Goal: Information Seeking & Learning: Learn about a topic

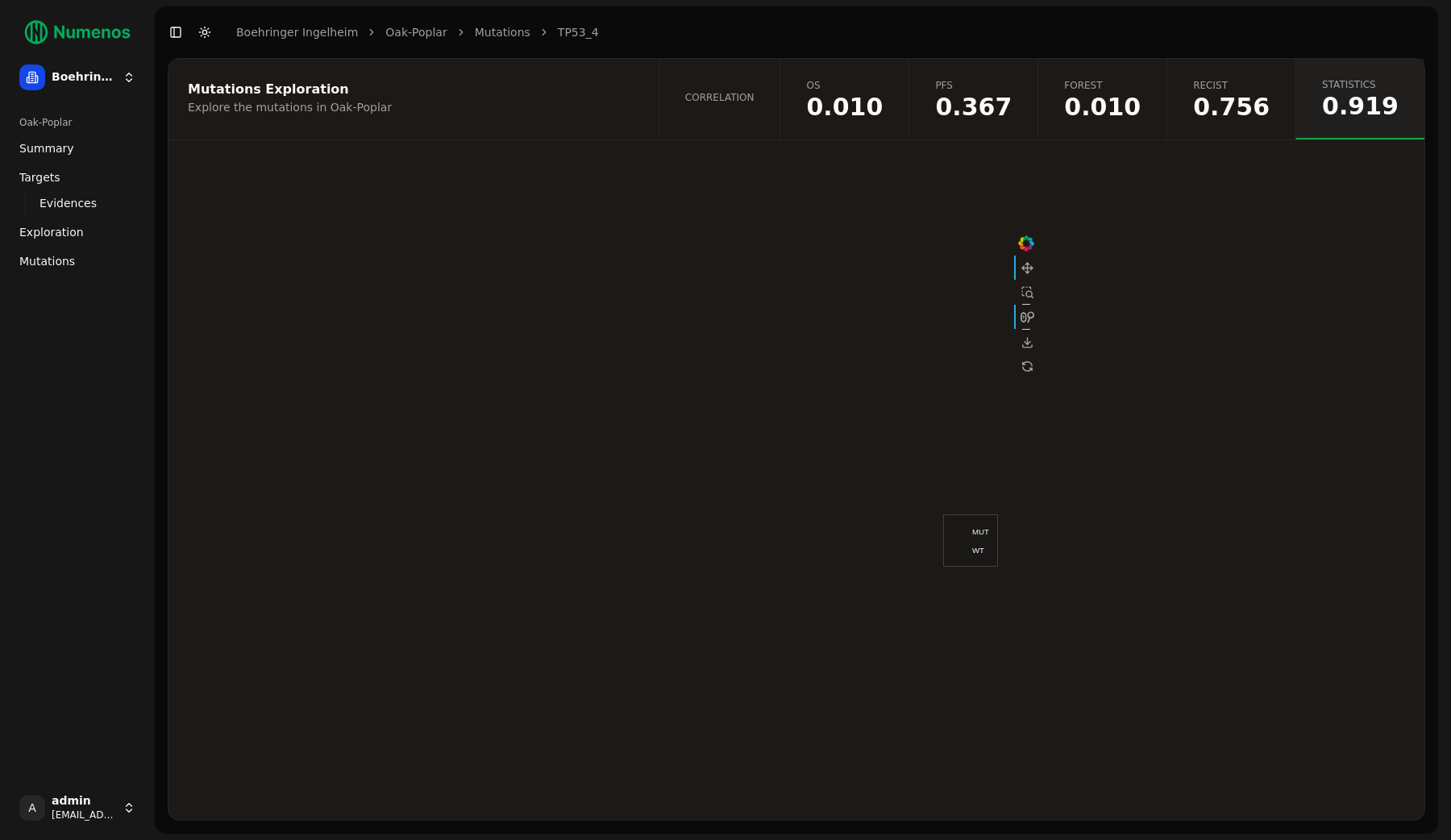
click at [625, 123] on div "Mutations Exploration Explore the mutations in Oak-Poplar" at bounding box center [411, 99] width 486 height 81
click at [739, 225] on div at bounding box center [796, 409] width 484 height 403
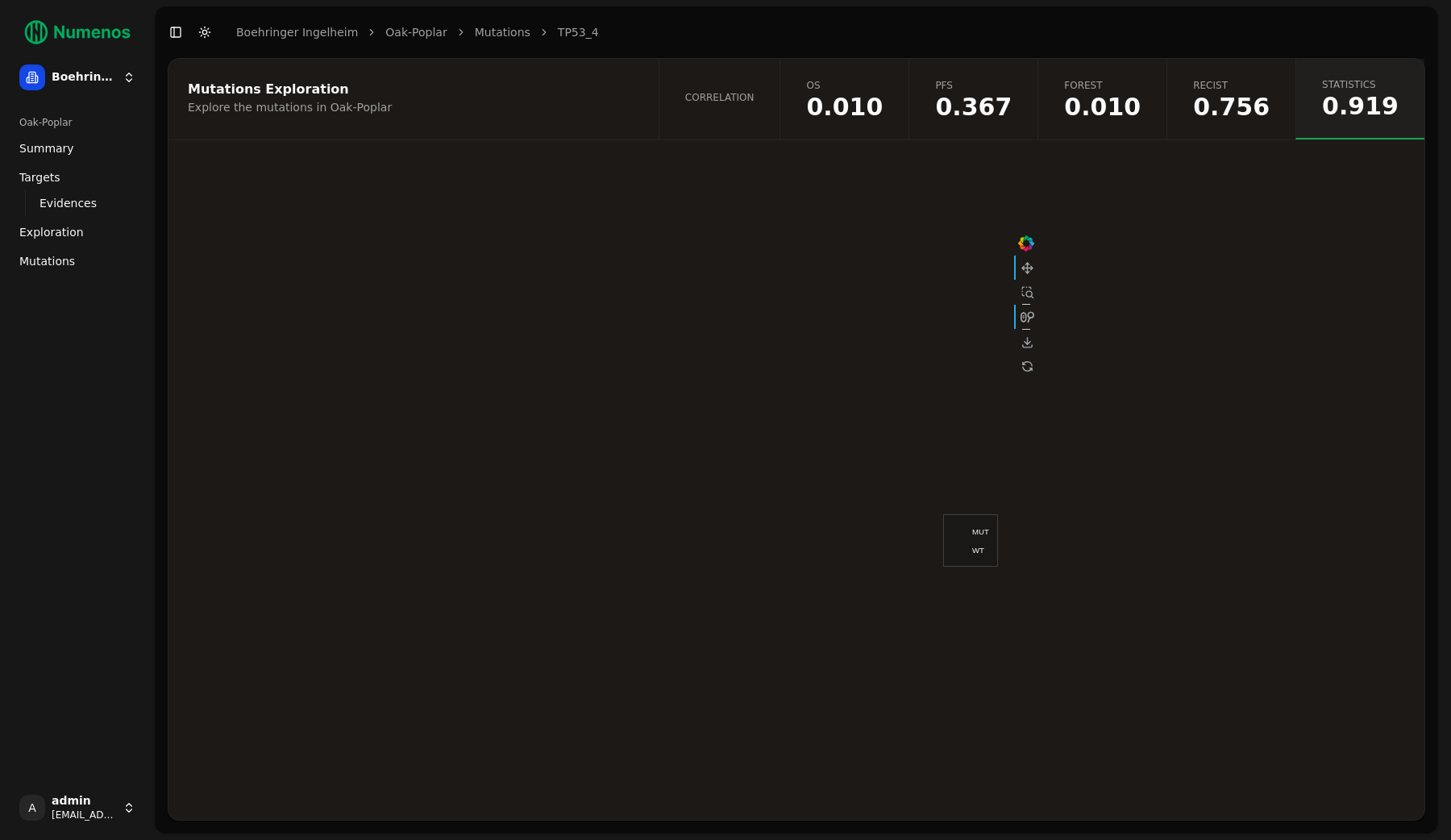
drag, startPoint x: 505, startPoint y: 185, endPoint x: 723, endPoint y: 386, distance: 296.5
click at [723, 386] on div "Box Plot" at bounding box center [795, 409] width 1256 height 500
click at [723, 386] on div at bounding box center [796, 409] width 484 height 403
drag, startPoint x: 1007, startPoint y: 511, endPoint x: 783, endPoint y: 432, distance: 237.5
click at [783, 432] on div at bounding box center [796, 409] width 484 height 403
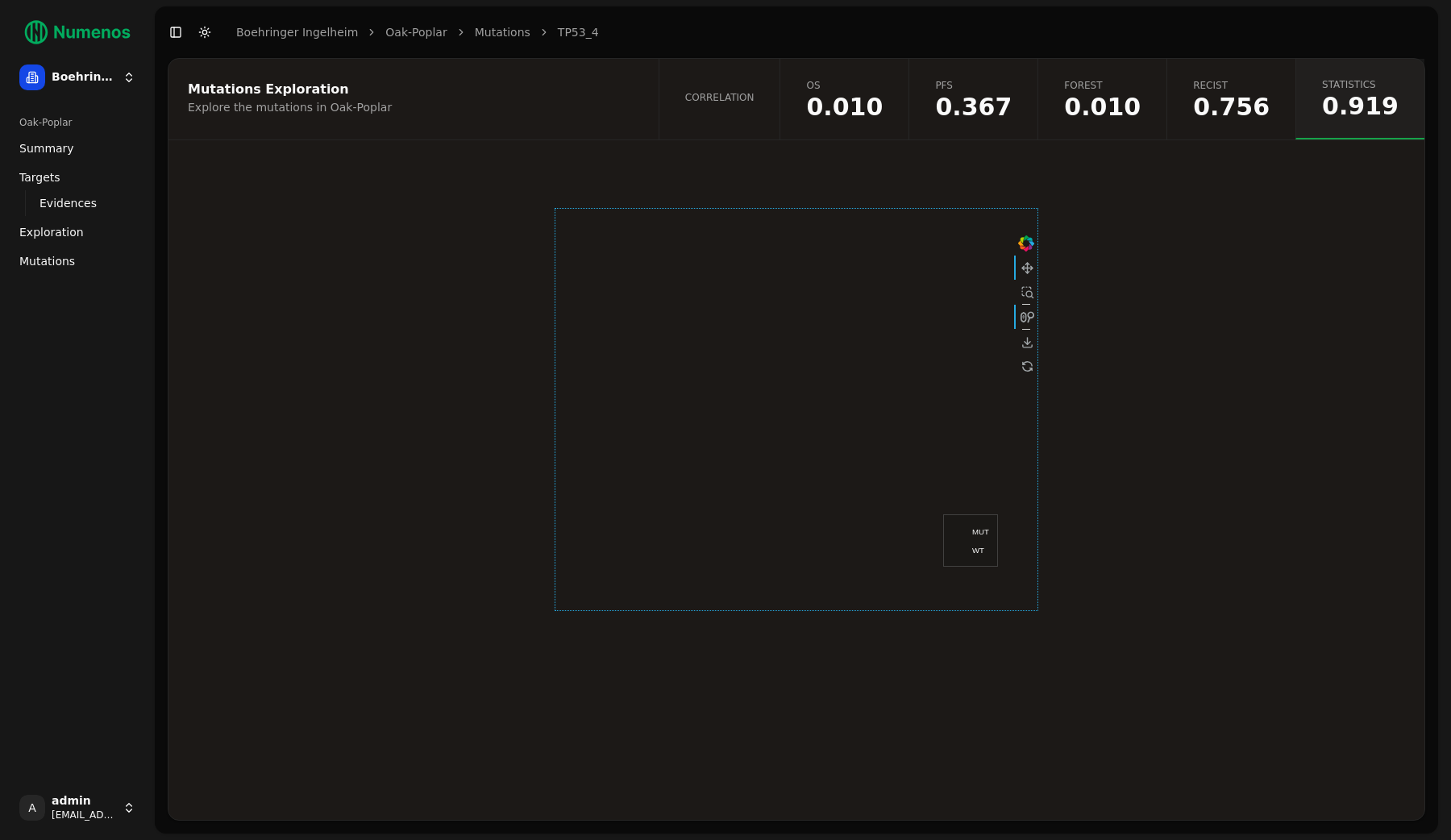
click at [974, 542] on div "WT" at bounding box center [970, 550] width 37 height 17
click at [972, 552] on div "WT" at bounding box center [980, 550] width 17 height 9
click at [989, 511] on div at bounding box center [796, 409] width 484 height 403
drag, startPoint x: 701, startPoint y: 467, endPoint x: 728, endPoint y: 379, distance: 92.0
click at [728, 379] on div at bounding box center [796, 409] width 484 height 403
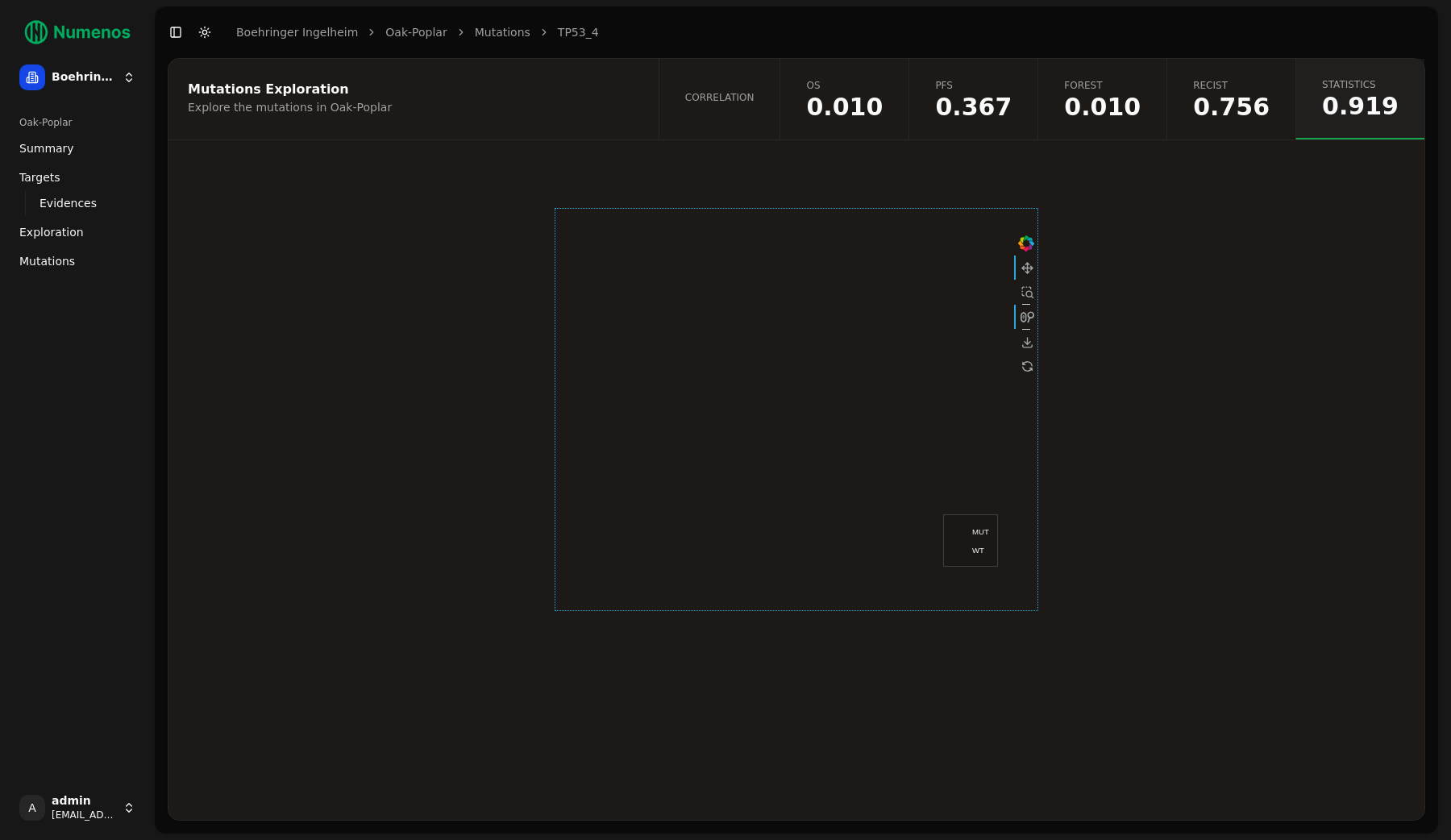
click at [675, 438] on div at bounding box center [796, 409] width 484 height 403
click at [675, 445] on div at bounding box center [796, 409] width 484 height 403
